Goal: Communication & Community: Answer question/provide support

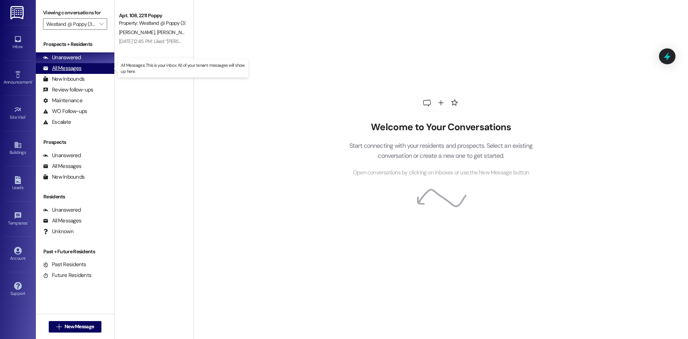
click at [61, 67] on div "All Messages" at bounding box center [62, 69] width 38 height 8
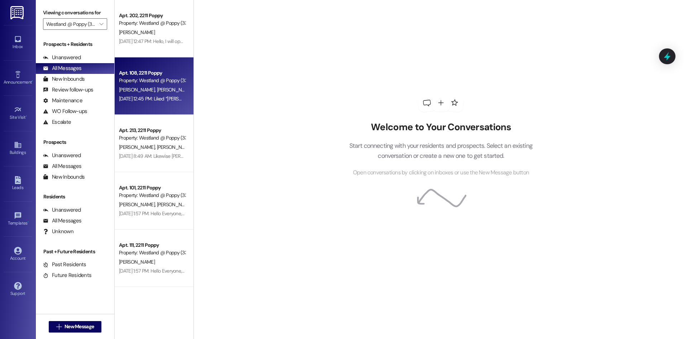
click at [149, 77] on div "Property: Westland @ Poppy (3383)" at bounding box center [152, 81] width 66 height 8
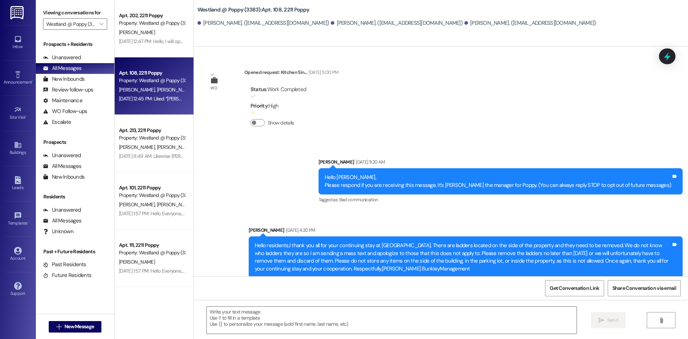
scroll to position [6348, 0]
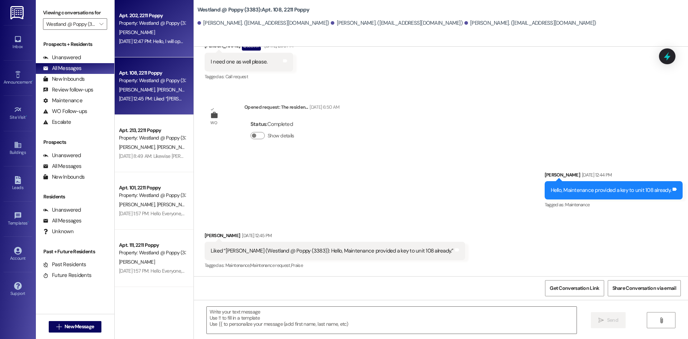
click at [144, 42] on div "Aug 15, 2025 at 12:47 PM: Hello, I will open a work order to provide you with a…" at bounding box center [276, 41] width 314 height 6
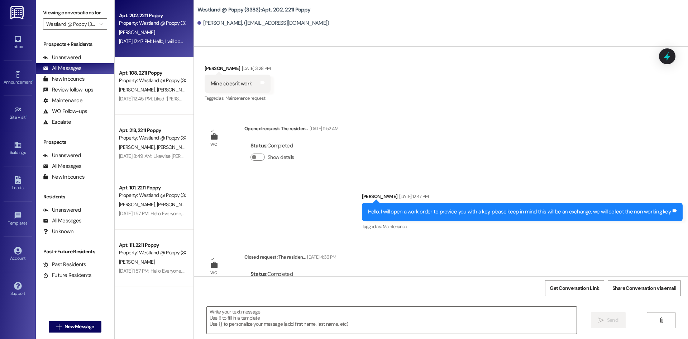
scroll to position [273, 0]
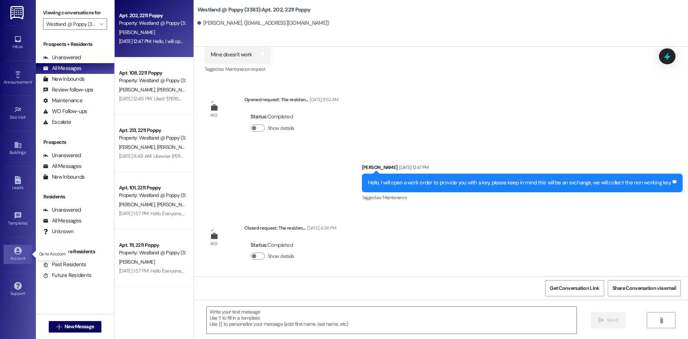
click at [18, 257] on div "Account" at bounding box center [18, 257] width 36 height 7
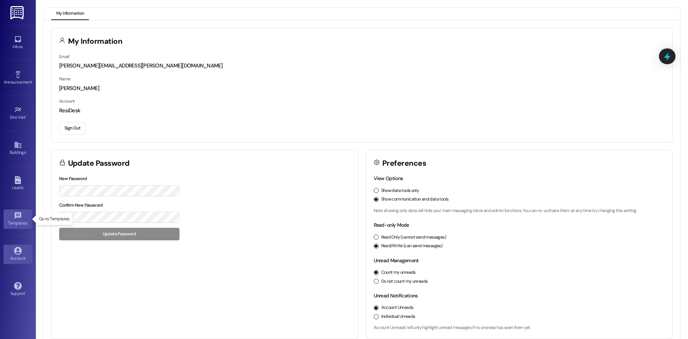
click at [18, 223] on div "Templates •" at bounding box center [18, 222] width 36 height 7
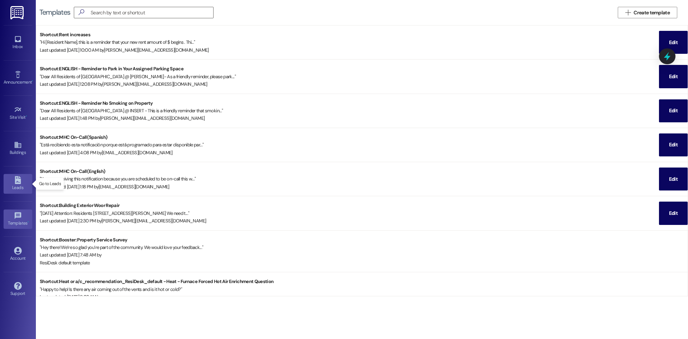
click at [27, 185] on div "Leads" at bounding box center [18, 187] width 36 height 7
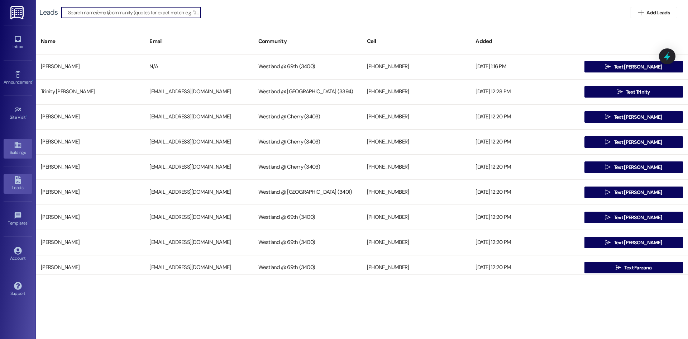
click at [23, 144] on link "Buildings" at bounding box center [18, 148] width 29 height 19
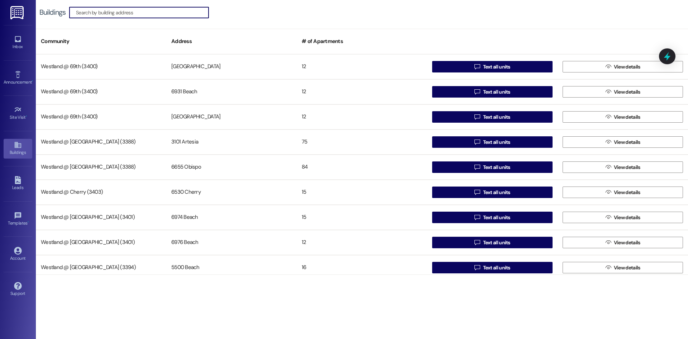
click at [132, 13] on input at bounding box center [142, 13] width 133 height 10
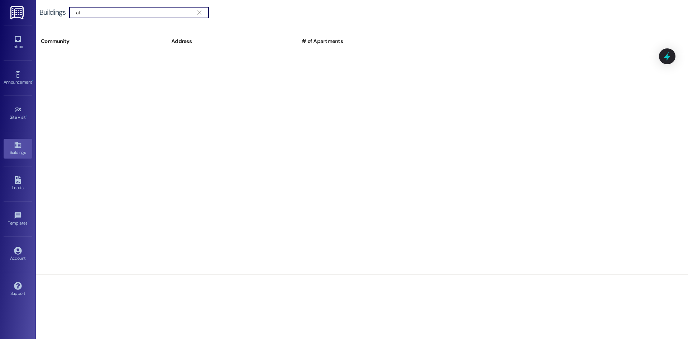
type input "a"
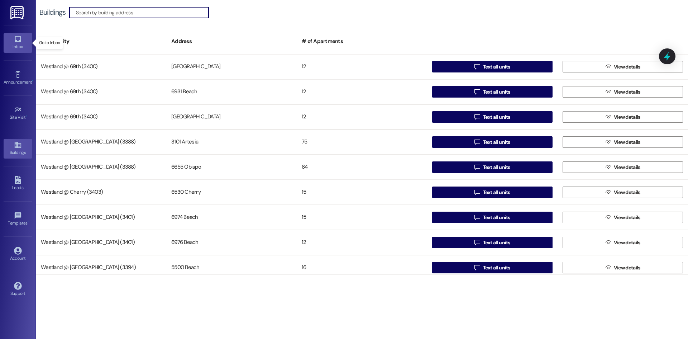
click at [25, 41] on link "Inbox" at bounding box center [18, 42] width 29 height 19
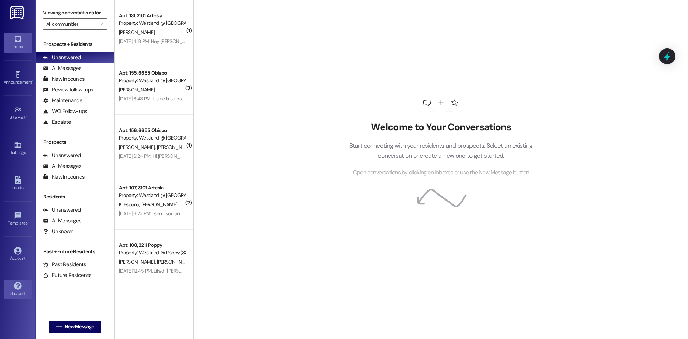
click at [14, 285] on icon at bounding box center [18, 286] width 8 height 8
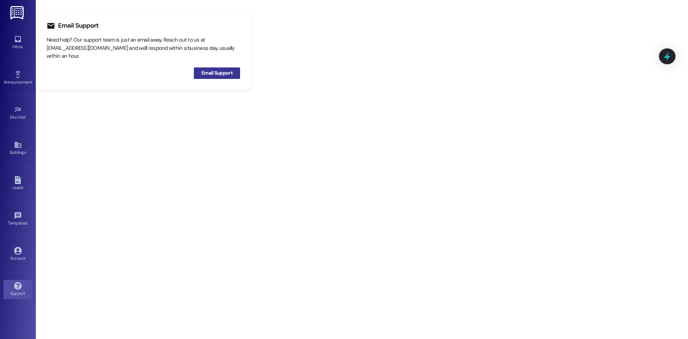
click at [212, 76] on span "Email Support" at bounding box center [216, 73] width 31 height 8
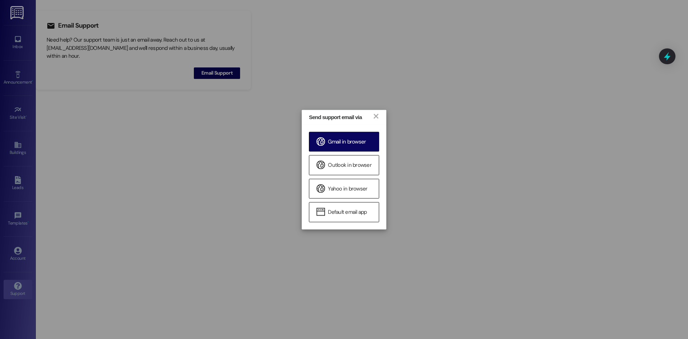
click at [350, 145] on span "Gmail in browser" at bounding box center [347, 142] width 38 height 8
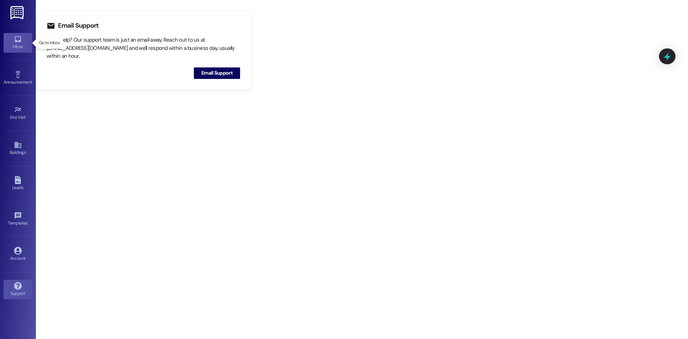
click at [17, 45] on div "Inbox" at bounding box center [18, 46] width 36 height 7
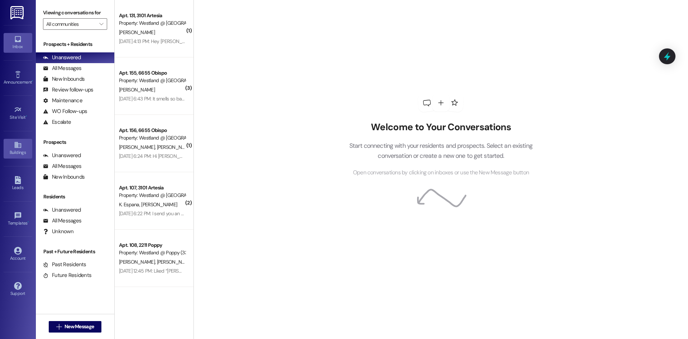
click at [17, 155] on div "Buildings" at bounding box center [18, 152] width 36 height 7
